Goal: Information Seeking & Learning: Learn about a topic

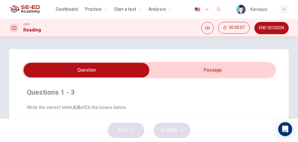
click at [213, 68] on input "checkbox" at bounding box center [86, 70] width 381 height 15
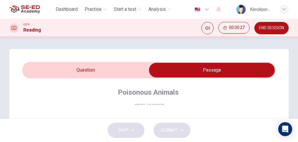
scroll to position [65, 0]
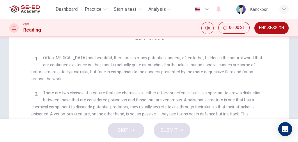
drag, startPoint x: 97, startPoint y: 56, endPoint x: 131, endPoint y: 49, distance: 35.4
click at [131, 49] on div "CLICK TO ZOOM Click to Zoom 1 Often [MEDICAL_DATA] and beautiful, there are so …" at bounding box center [152, 143] width 243 height 209
click at [66, 73] on span "Often [MEDICAL_DATA] and beautiful, there are so many potential dangers, often …" at bounding box center [146, 68] width 231 height 26
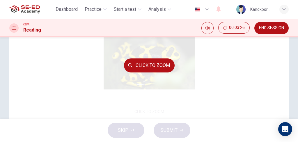
scroll to position [0, 0]
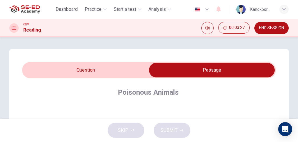
click at [97, 75] on input "checkbox" at bounding box center [212, 70] width 381 height 15
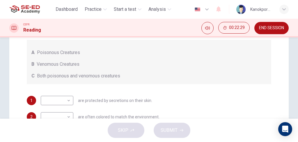
scroll to position [97, 0]
drag, startPoint x: 81, startPoint y: 52, endPoint x: 67, endPoint y: 52, distance: 14.0
click at [67, 52] on div "A Poisonous Creatures" at bounding box center [148, 52] width 235 height 7
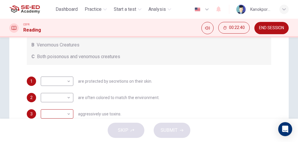
scroll to position [129, 0]
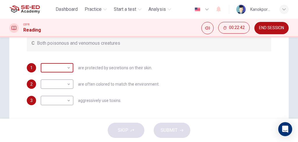
click at [66, 69] on body "This site uses cookies, as explained in our Privacy Policy . If you agree to th…" at bounding box center [149, 71] width 298 height 142
click at [66, 141] on div at bounding box center [149, 142] width 298 height 0
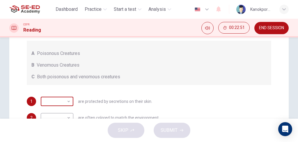
scroll to position [97, 0]
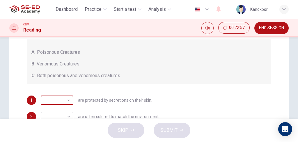
click at [51, 96] on body "This site uses cookies, as explained in our Privacy Policy . If you agree to th…" at bounding box center [149, 71] width 298 height 142
click at [51, 141] on div at bounding box center [149, 142] width 298 height 0
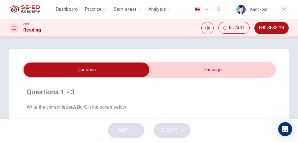
scroll to position [0, 0]
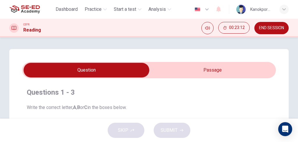
click at [250, 72] on input "checkbox" at bounding box center [86, 70] width 381 height 15
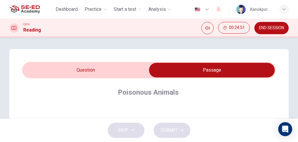
click at [126, 70] on input "checkbox" at bounding box center [212, 70] width 381 height 15
checkbox input "false"
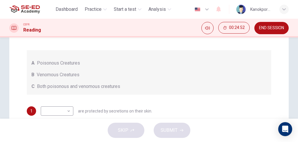
scroll to position [97, 0]
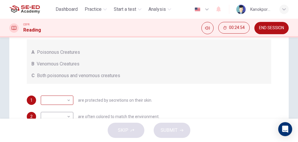
click at [52, 98] on body "This site uses cookies, as explained in our Privacy Policy . If you agree to th…" at bounding box center [149, 71] width 298 height 142
type input "A"
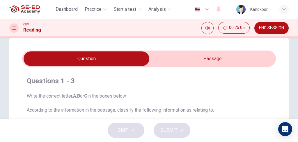
scroll to position [0, 0]
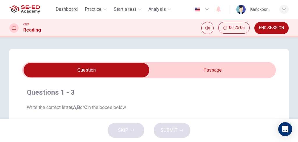
click at [187, 70] on input "checkbox" at bounding box center [86, 70] width 381 height 15
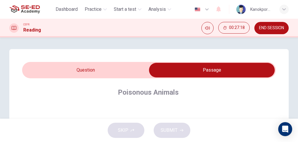
click at [84, 65] on input "checkbox" at bounding box center [212, 70] width 381 height 15
checkbox input "false"
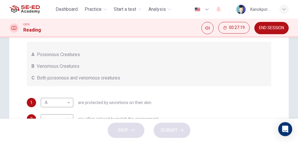
scroll to position [97, 0]
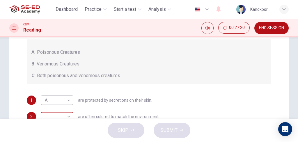
click at [61, 115] on body "This site uses cookies, as explained in our Privacy Policy . If you agree to th…" at bounding box center [149, 71] width 298 height 142
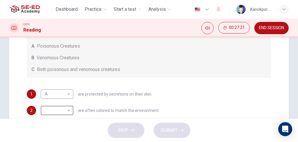
type input "B"
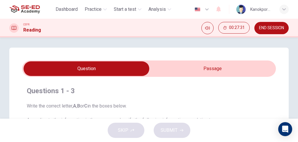
scroll to position [0, 0]
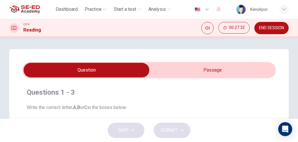
click at [178, 69] on input "checkbox" at bounding box center [86, 70] width 381 height 15
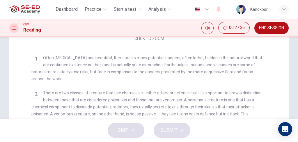
scroll to position [97, 0]
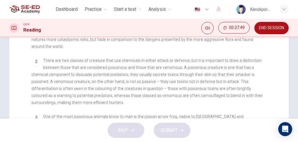
drag, startPoint x: 182, startPoint y: 70, endPoint x: 208, endPoint y: 66, distance: 26.4
click at [208, 66] on span "There are two classes of creature that use chemicals in either attack or defenc…" at bounding box center [147, 81] width 232 height 47
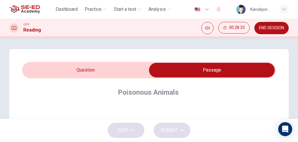
scroll to position [0, 0]
click at [114, 73] on input "checkbox" at bounding box center [212, 70] width 381 height 15
checkbox input "false"
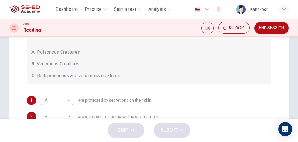
scroll to position [129, 0]
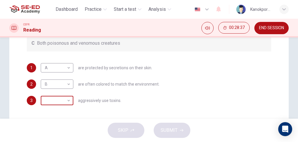
click at [55, 101] on body "This site uses cookies, as explained in our Privacy Policy . If you agree to th…" at bounding box center [149, 71] width 298 height 142
type input "A"
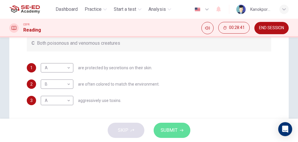
click at [167, 125] on button "SUBMIT" at bounding box center [172, 129] width 37 height 15
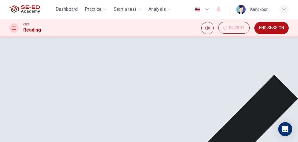
scroll to position [162, 0]
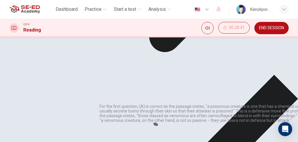
click at [241, 93] on div "Questions 1 - 3 Write the correct letter, A , B or C in the boxes below. Accord…" at bounding box center [149, 4] width 280 height 234
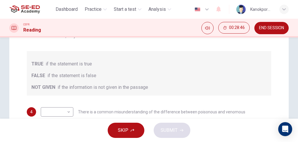
scroll to position [118, 0]
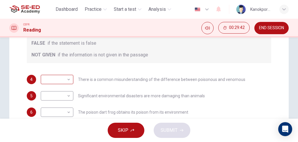
click at [50, 80] on body "This site uses cookies, as explained in our Privacy Policy . If you agree to th…" at bounding box center [149, 71] width 298 height 142
click at [106, 141] on div at bounding box center [149, 142] width 298 height 0
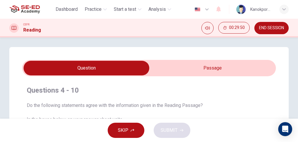
scroll to position [0, 0]
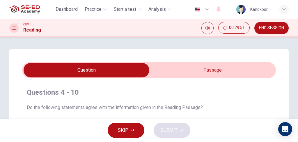
click at [208, 72] on input "checkbox" at bounding box center [86, 70] width 381 height 15
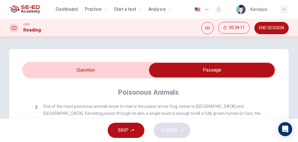
click at [119, 68] on input "checkbox" at bounding box center [212, 70] width 381 height 15
checkbox input "false"
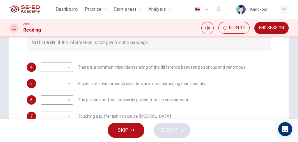
scroll to position [129, 0]
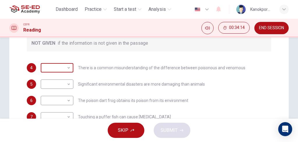
click at [70, 66] on body "This site uses cookies, as explained in our Privacy Policy . If you agree to th…" at bounding box center [149, 71] width 298 height 142
click at [56, 65] on body "This site uses cookies, as explained in our Privacy Policy . If you agree to th…" at bounding box center [149, 71] width 298 height 142
type input "NOT GIVEN"
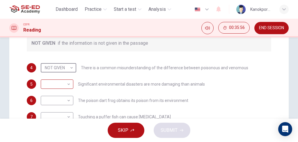
click at [68, 85] on body "This site uses cookies, as explained in our Privacy Policy . If you agree to th…" at bounding box center [149, 71] width 298 height 142
type input "TRUE"
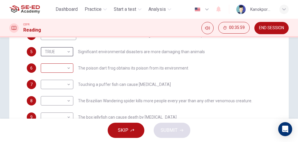
scroll to position [162, 0]
click at [64, 72] on body "This site uses cookies, as explained in our Privacy Policy . If you agree to th…" at bounding box center [149, 71] width 298 height 142
click at [112, 141] on div at bounding box center [149, 142] width 298 height 0
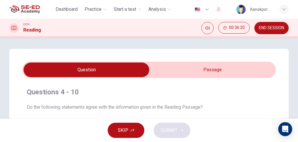
scroll to position [0, 0]
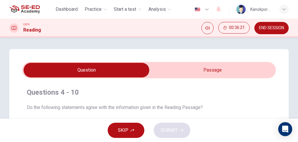
click at [178, 68] on input "checkbox" at bounding box center [86, 70] width 381 height 15
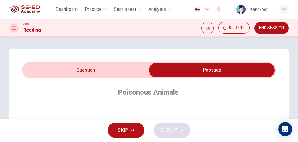
click at [116, 73] on input "checkbox" at bounding box center [212, 70] width 381 height 15
checkbox input "false"
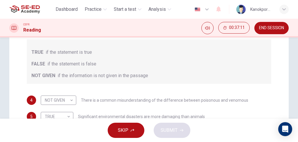
scroll to position [162, 0]
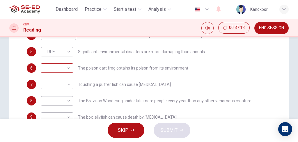
click at [63, 67] on body "This site uses cookies, as explained in our Privacy Policy . If you agree to th…" at bounding box center [149, 71] width 298 height 142
type input "FALSE"
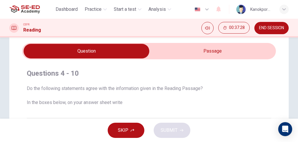
scroll to position [0, 0]
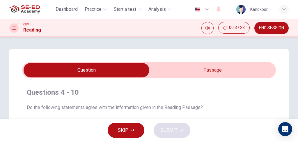
click at [246, 63] on input "checkbox" at bounding box center [86, 70] width 381 height 15
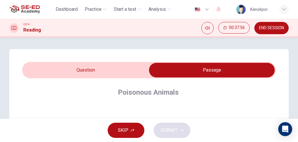
click at [115, 71] on input "checkbox" at bounding box center [212, 70] width 381 height 15
checkbox input "false"
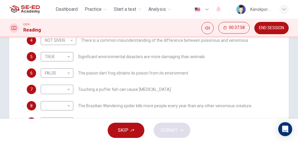
scroll to position [150, 0]
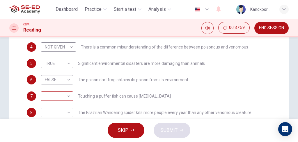
click at [68, 96] on body "This site uses cookies, as explained in our Privacy Policy . If you agree to th…" at bounding box center [149, 71] width 298 height 142
type input "TRUE"
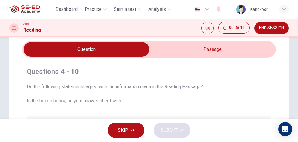
scroll to position [20, 0]
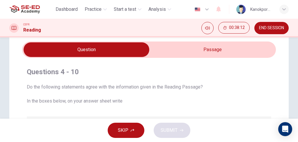
click at [184, 51] on input "checkbox" at bounding box center [86, 49] width 381 height 15
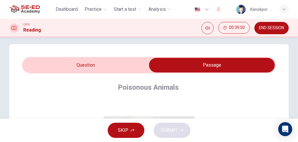
scroll to position [0, 0]
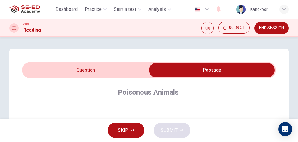
click at [98, 75] on input "checkbox" at bounding box center [212, 70] width 381 height 15
checkbox input "false"
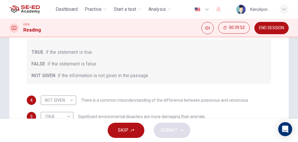
scroll to position [194, 0]
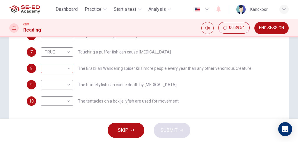
click at [58, 65] on body "This site uses cookies, as explained in our Privacy Policy . If you agree to th…" at bounding box center [149, 71] width 298 height 142
type input "FALSE"
click at [66, 87] on body "This site uses cookies, as explained in our Privacy Policy . If you agree to th…" at bounding box center [149, 71] width 298 height 142
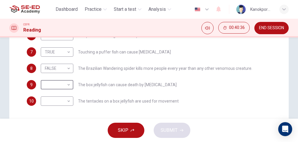
type input "FALSE"
click at [58, 103] on body "This site uses cookies, as explained in our Privacy Policy . If you agree to th…" at bounding box center [149, 71] width 298 height 142
type input "TRUE"
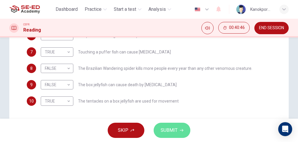
click at [171, 130] on span "SUBMIT" at bounding box center [169, 130] width 17 height 8
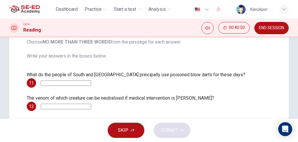
scroll to position [79, 0]
click at [119, 131] on span "SKIP" at bounding box center [123, 130] width 10 height 8
